Goal: Task Accomplishment & Management: Manage account settings

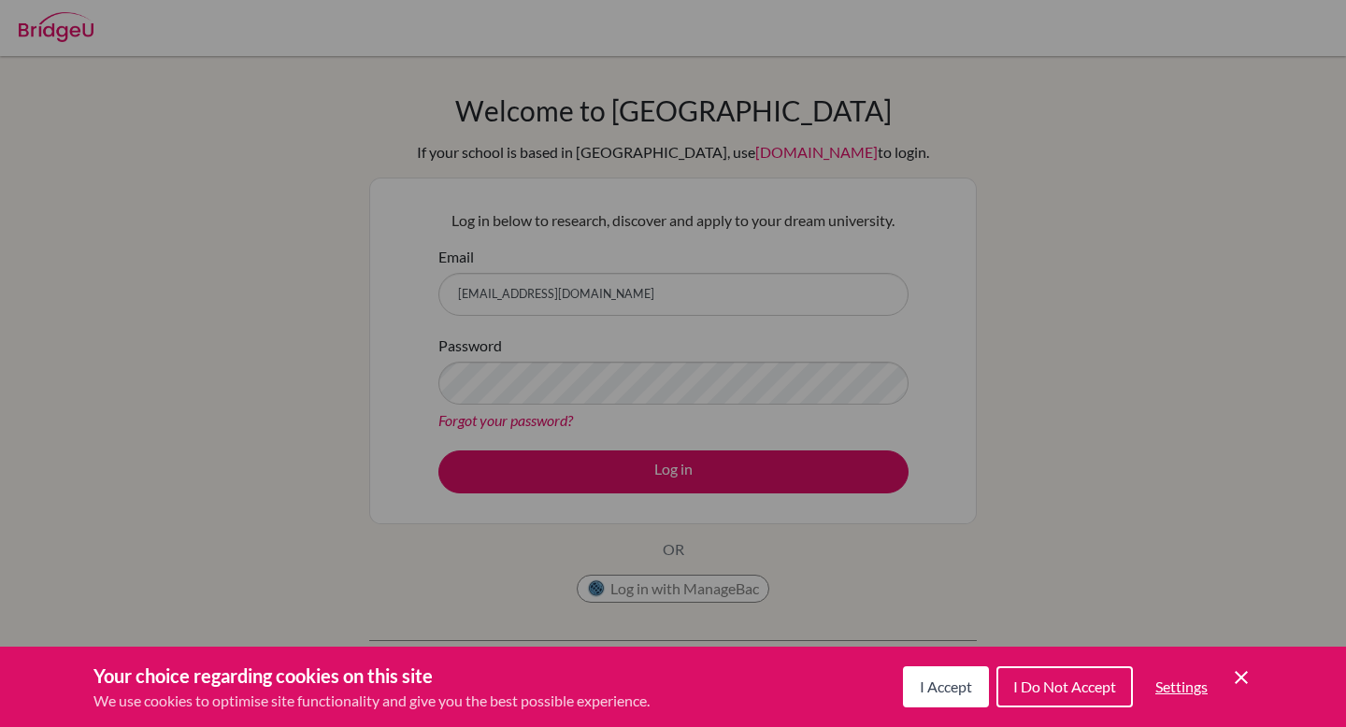
click at [701, 390] on div "Cookie Preferences" at bounding box center [673, 363] width 1346 height 727
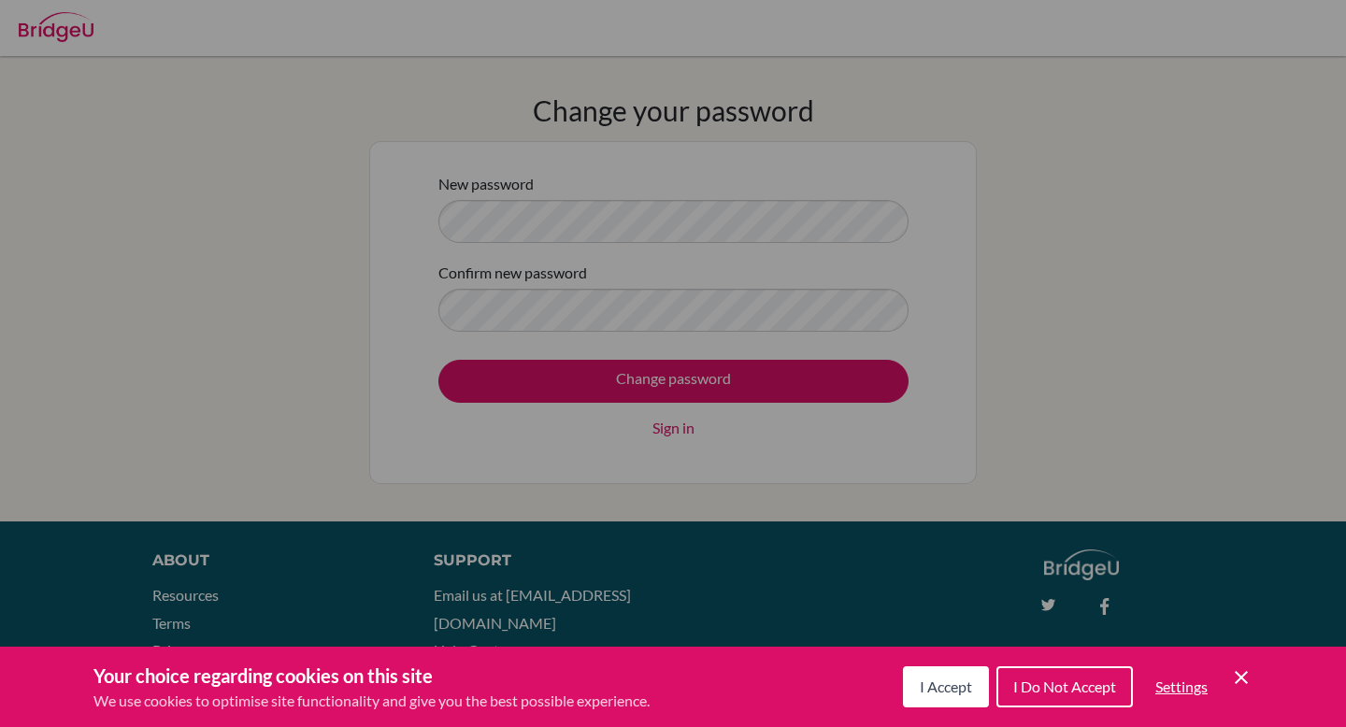
click at [952, 692] on span "I Accept" at bounding box center [946, 687] width 52 height 18
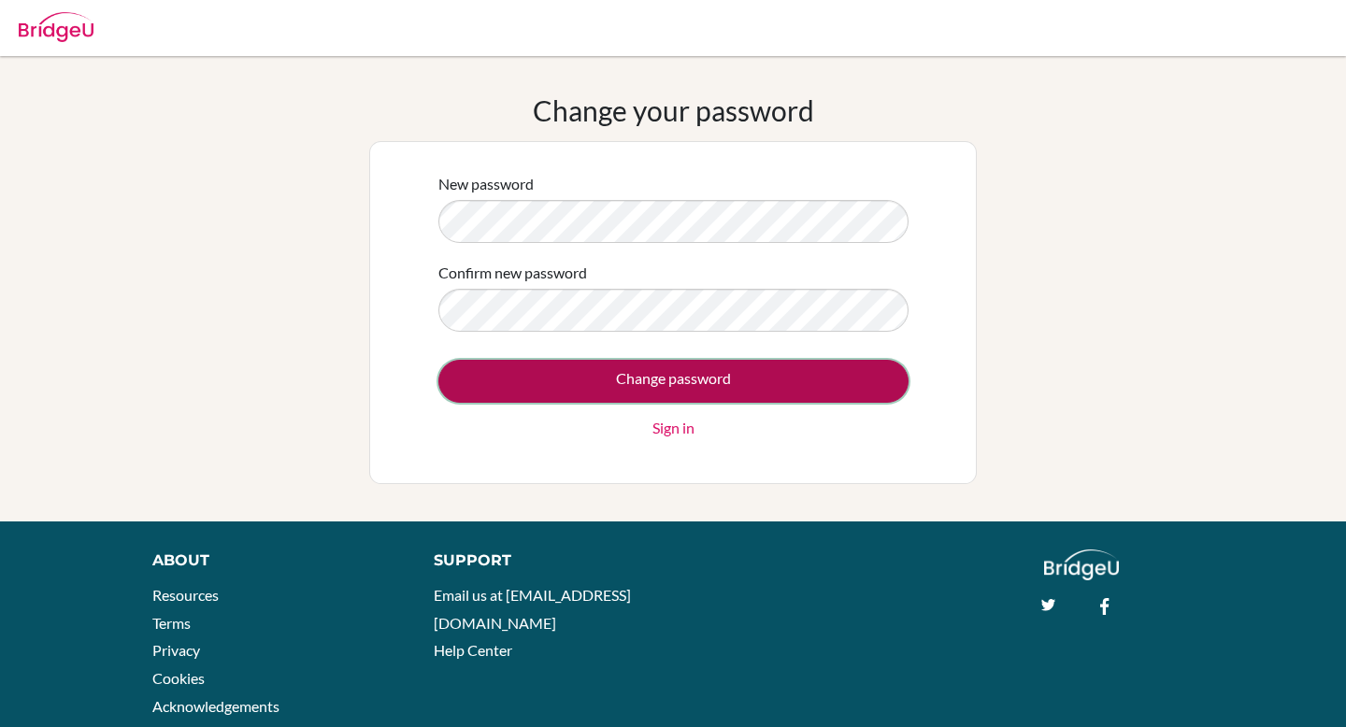
click at [636, 371] on input "Change password" at bounding box center [673, 381] width 470 height 43
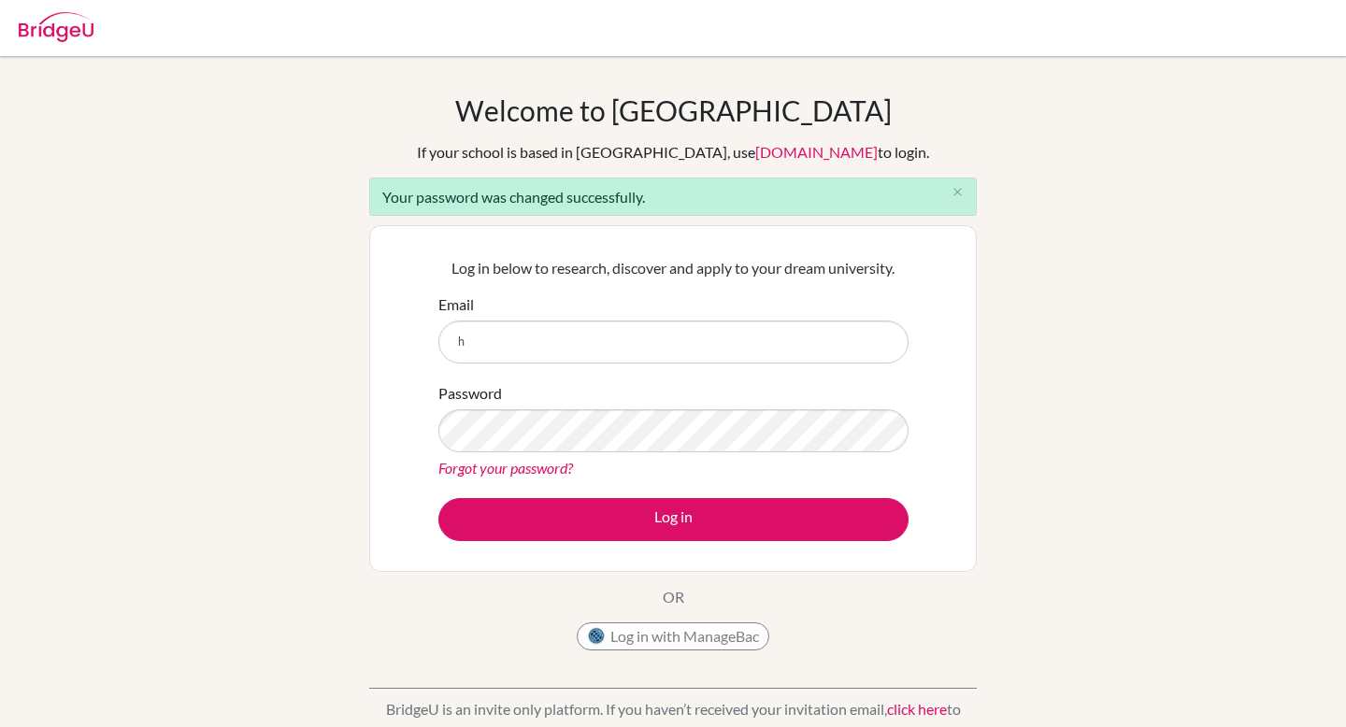
type input "[EMAIL_ADDRESS][DOMAIN_NAME]"
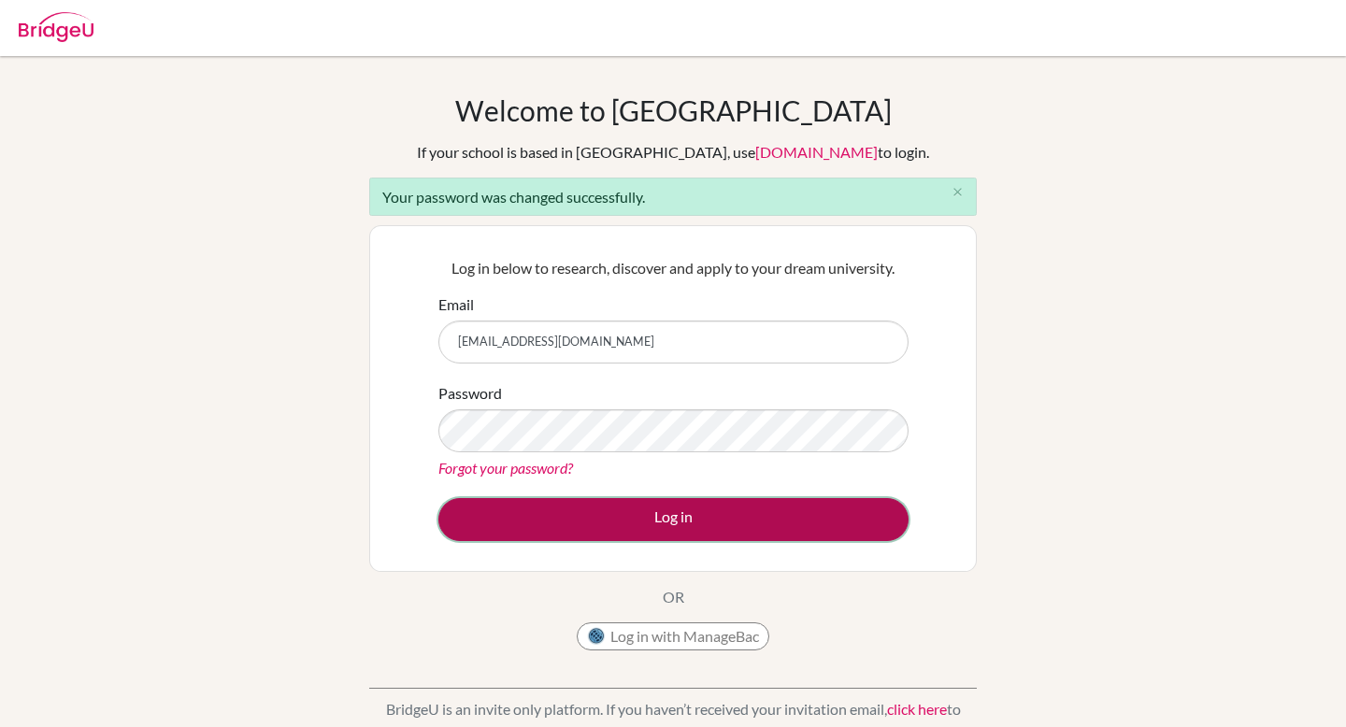
click at [702, 517] on button "Log in" at bounding box center [673, 519] width 470 height 43
